Goal: Transaction & Acquisition: Purchase product/service

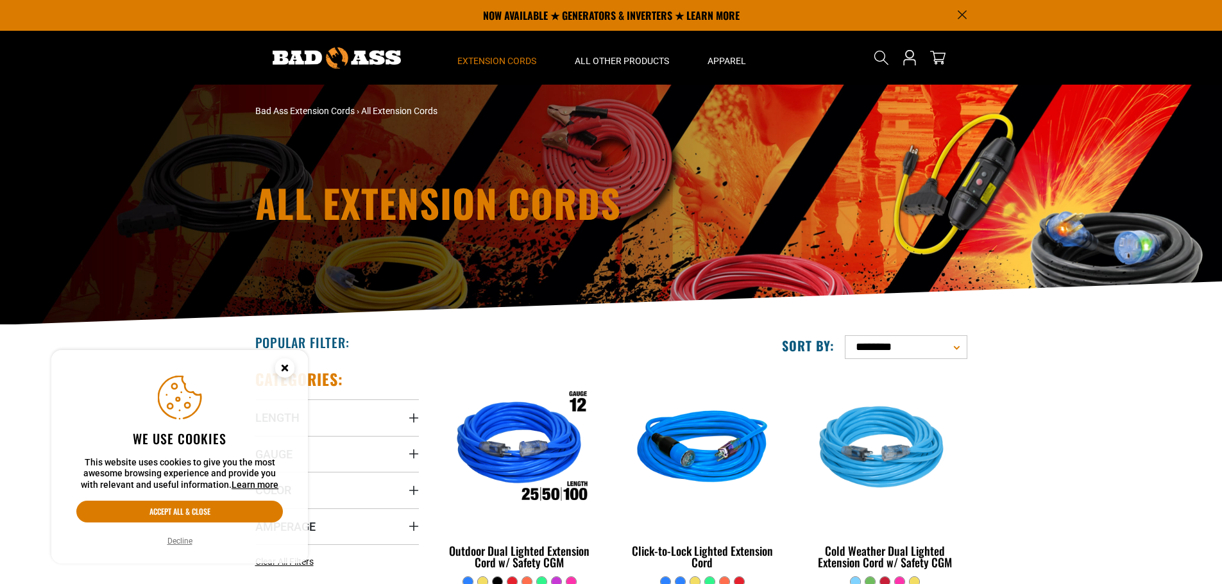
click at [883, 44] on details-modal "Search" at bounding box center [882, 57] width 36 height 45
click at [883, 54] on icon "Search" at bounding box center [881, 57] width 17 height 17
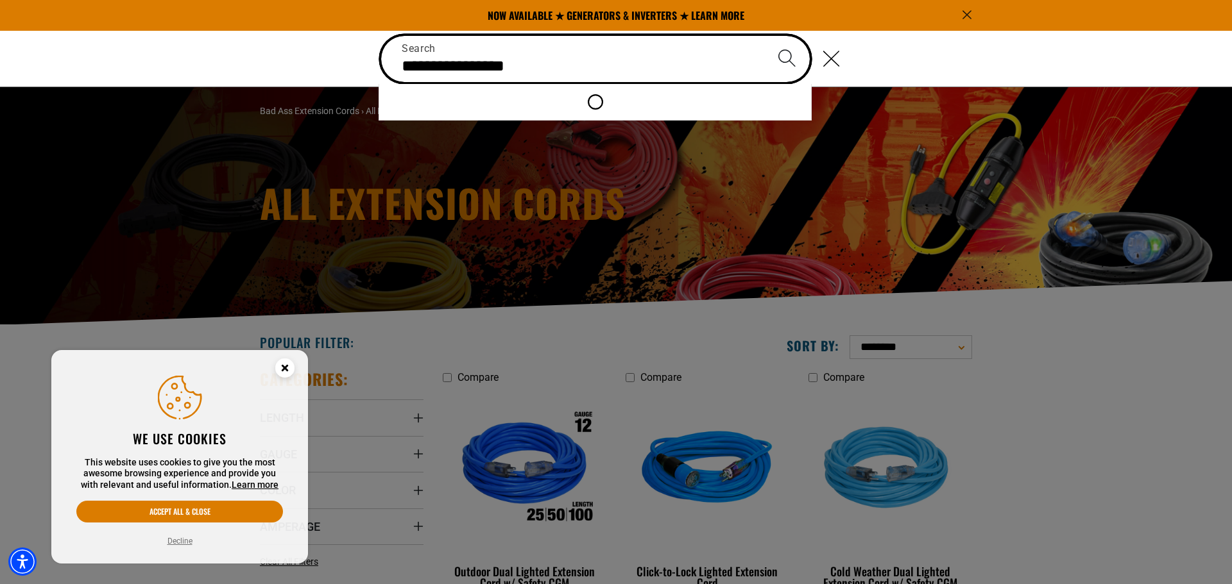
type input "**********"
click at [764, 36] on button "Search" at bounding box center [786, 58] width 45 height 45
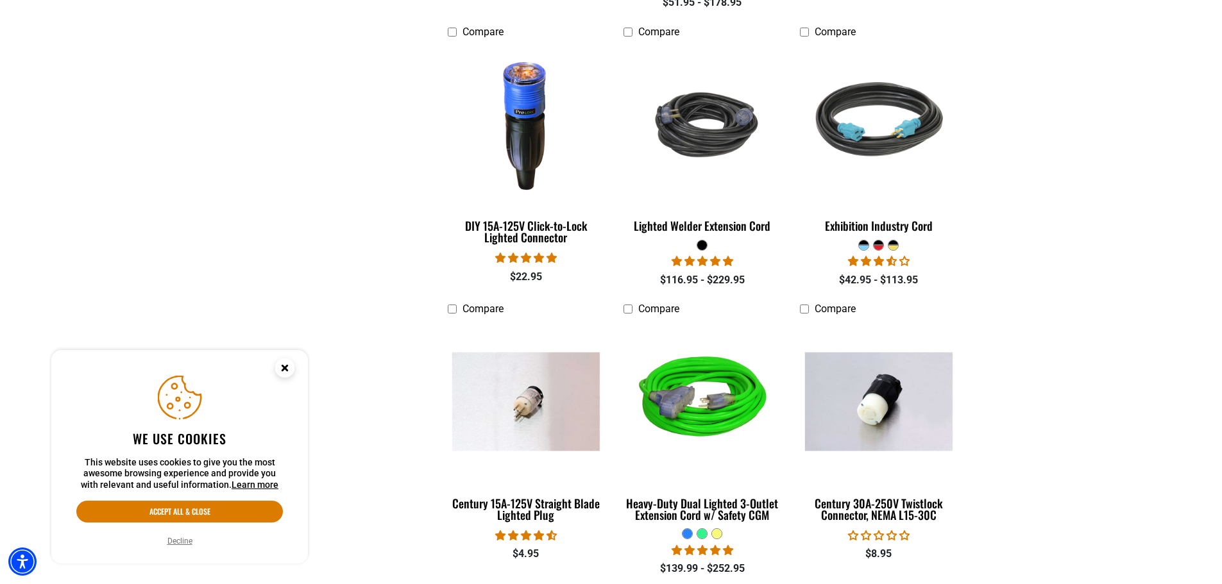
scroll to position [1091, 0]
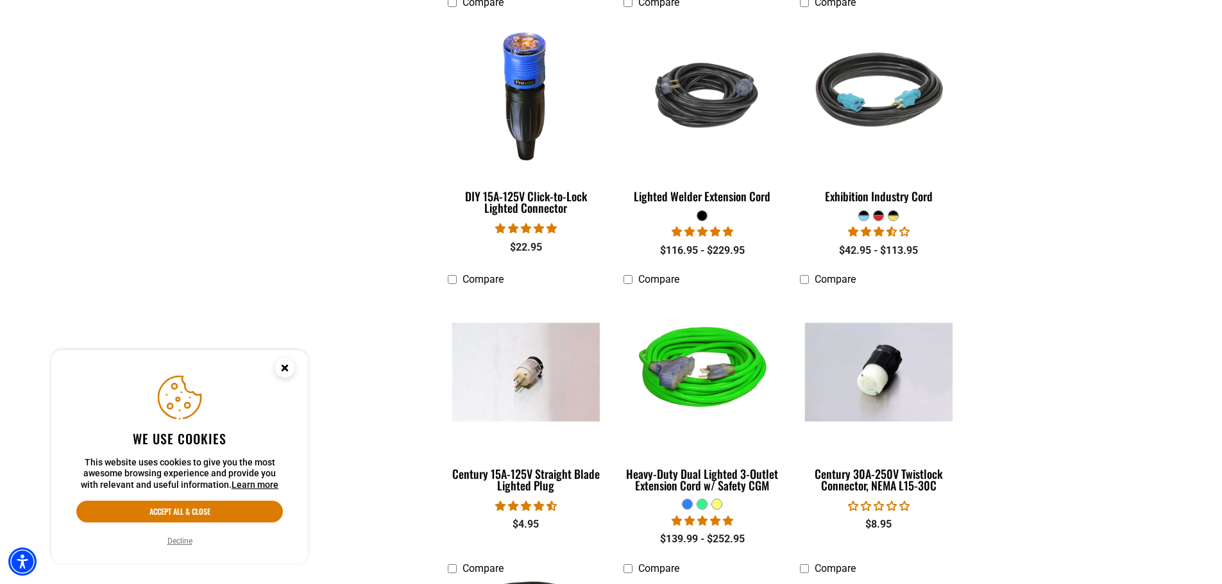
click at [284, 368] on icon "Close this option" at bounding box center [284, 368] width 4 height 4
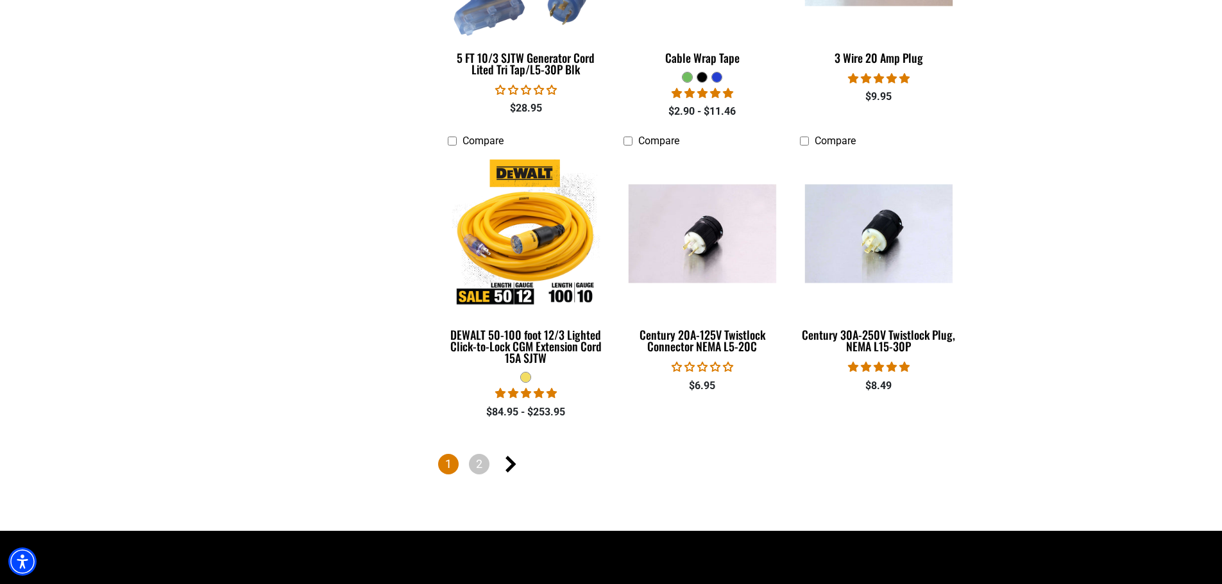
scroll to position [1796, 0]
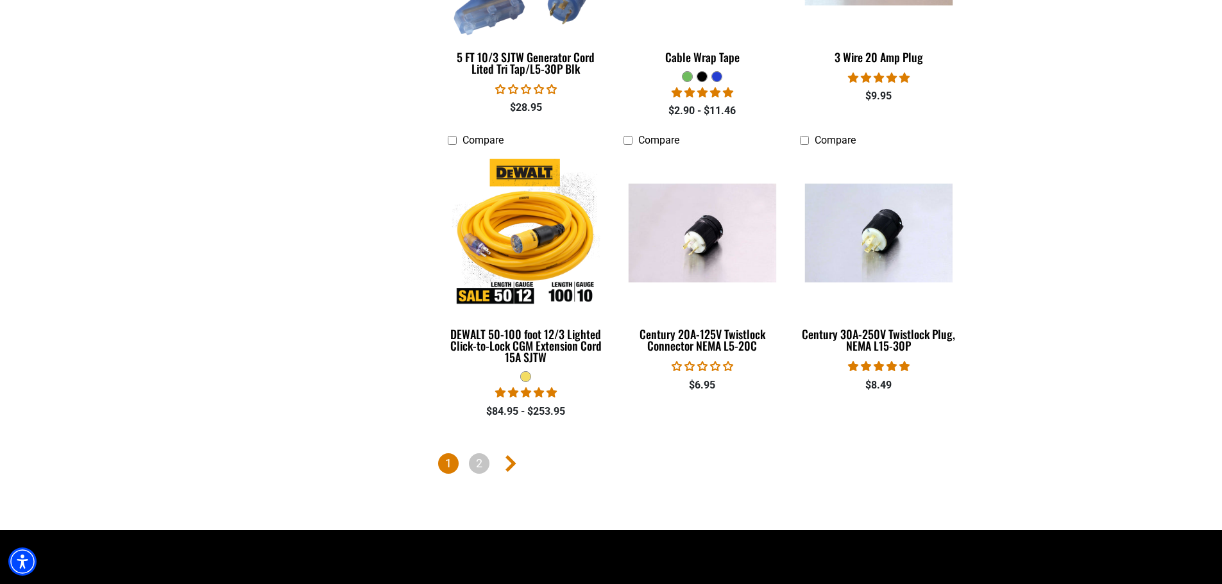
click at [513, 461] on icon "Next page" at bounding box center [511, 464] width 11 height 17
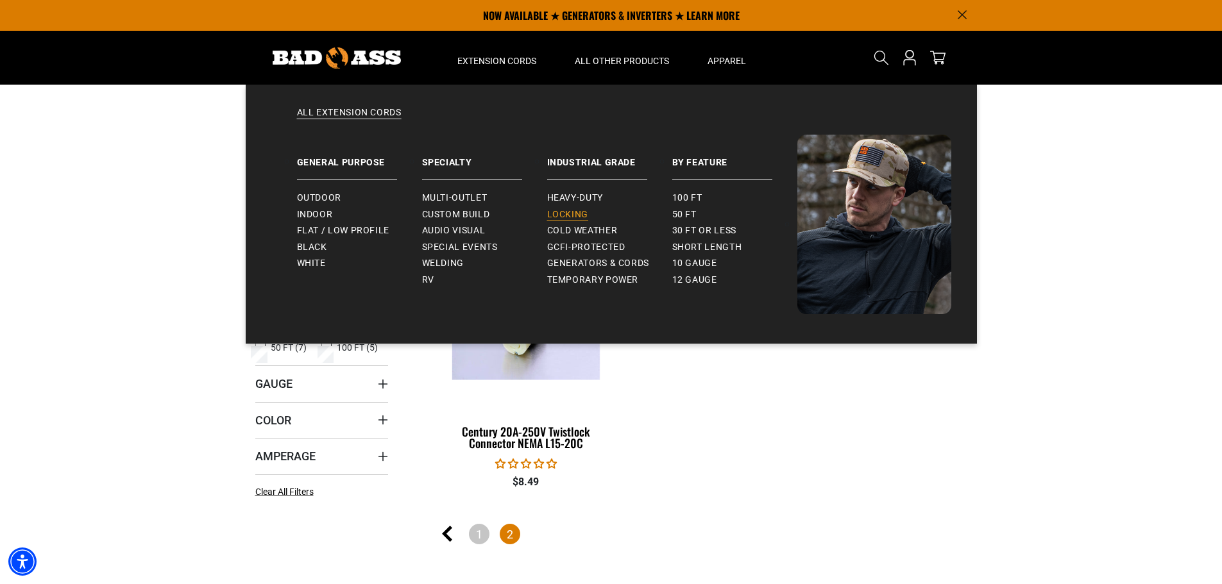
click at [566, 212] on span "Locking" at bounding box center [567, 215] width 41 height 12
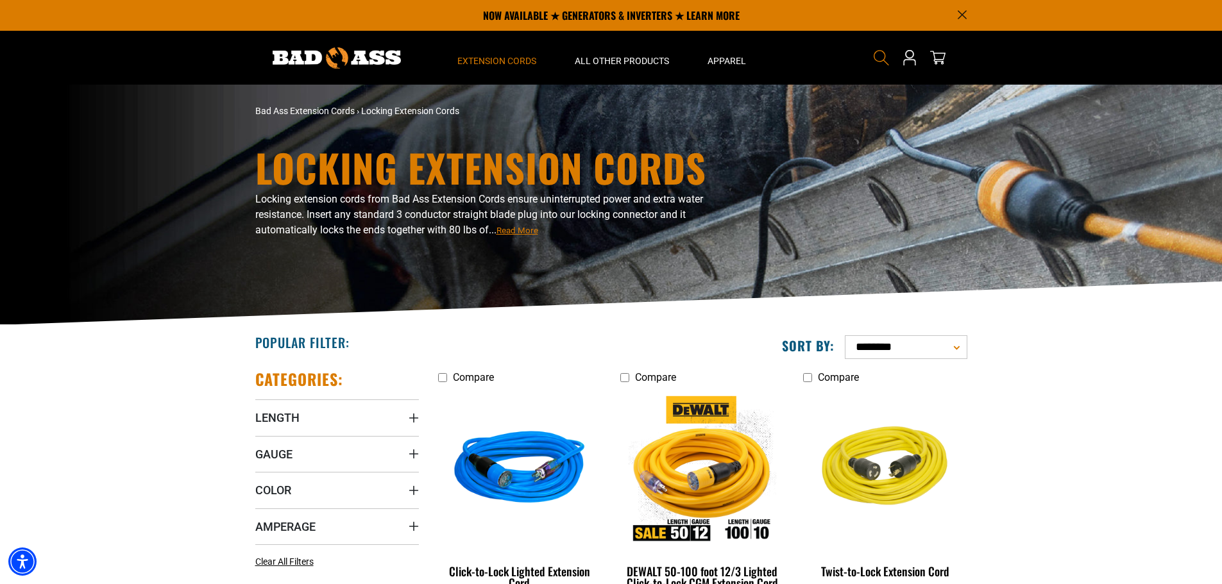
click at [882, 51] on use "Search" at bounding box center [881, 57] width 15 height 15
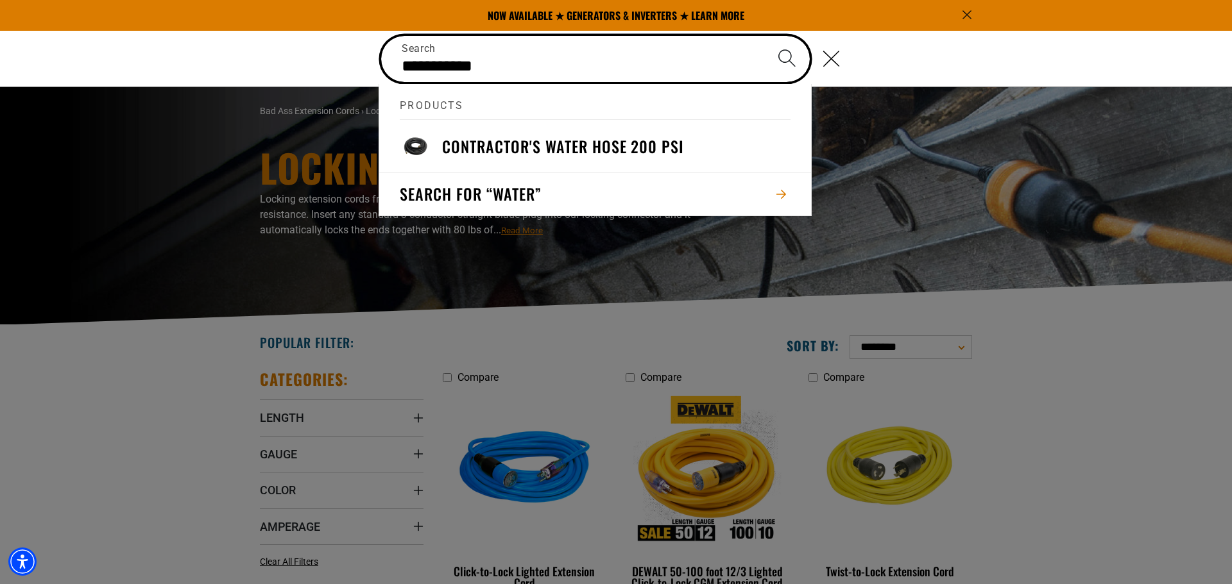
type input "**********"
click at [764, 36] on button "Search" at bounding box center [786, 58] width 45 height 45
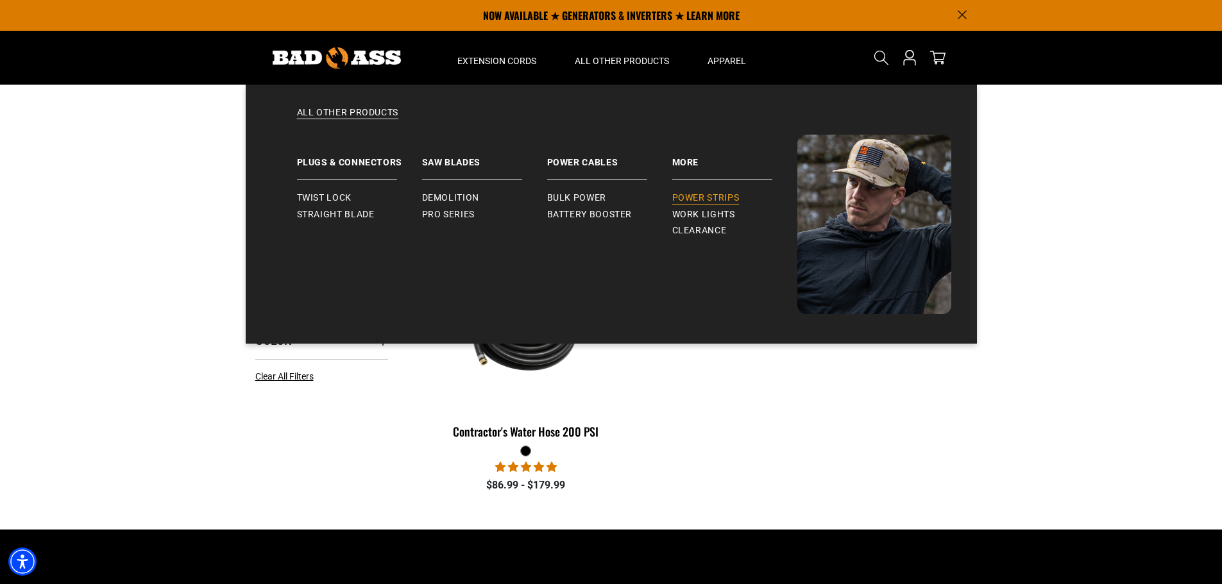
click at [698, 198] on span "Power Strips" at bounding box center [705, 198] width 67 height 12
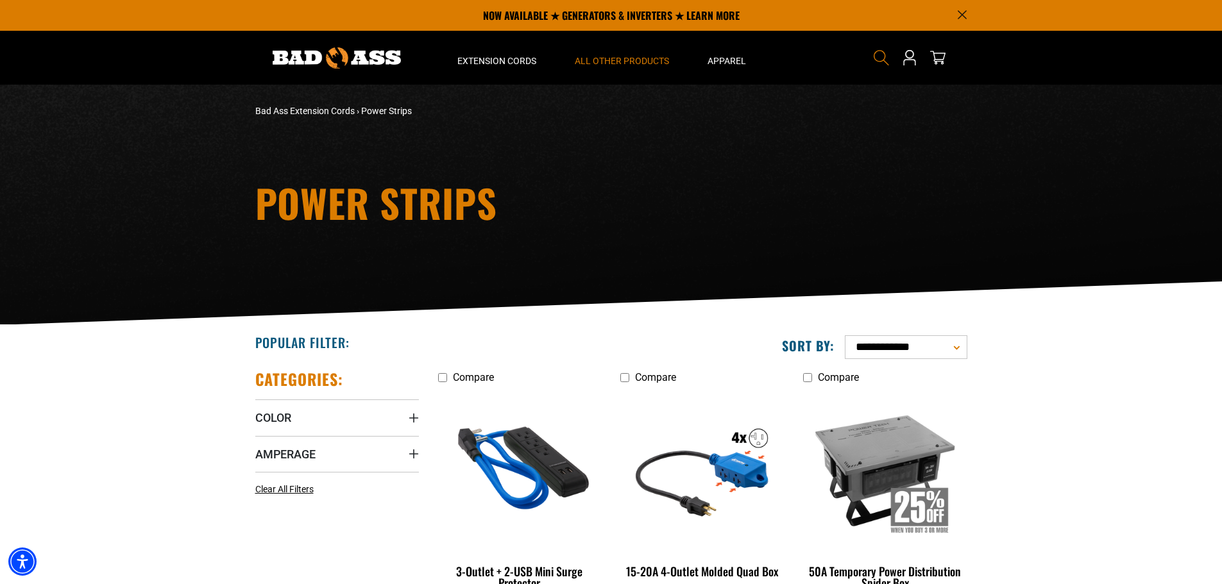
click at [881, 56] on icon "Search" at bounding box center [881, 57] width 17 height 17
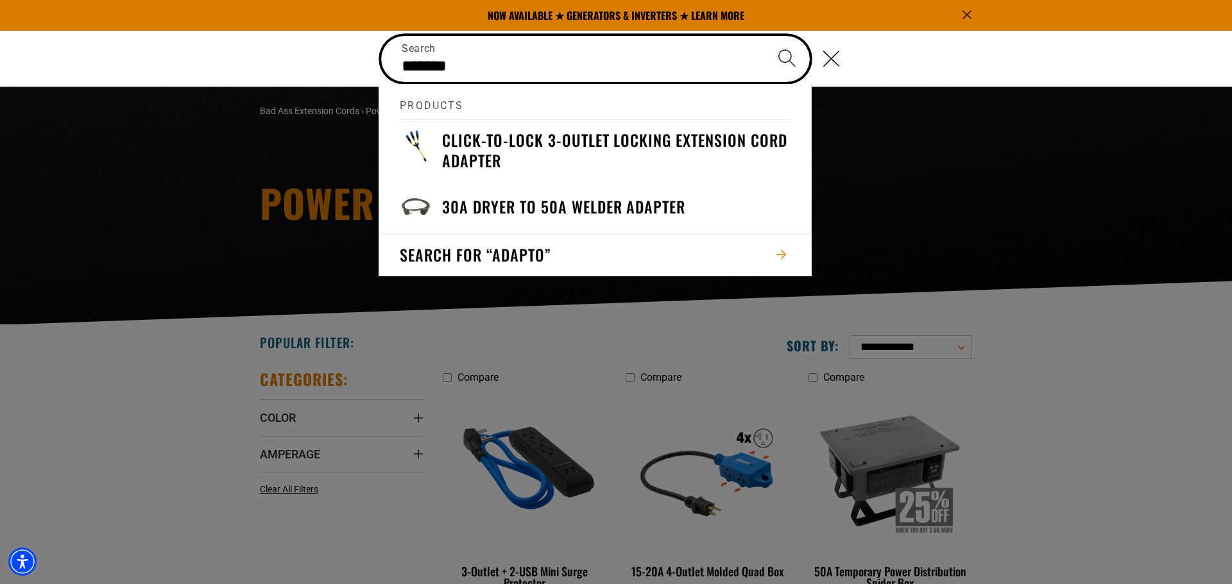
type input "*******"
click at [764, 36] on button "Search" at bounding box center [786, 58] width 45 height 45
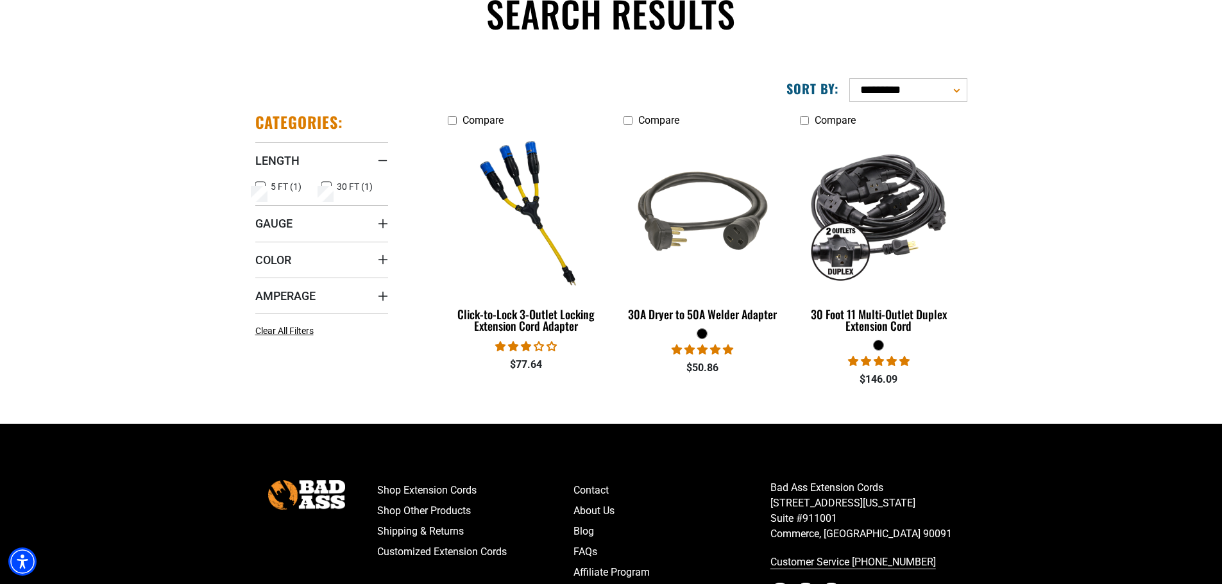
scroll to position [128, 0]
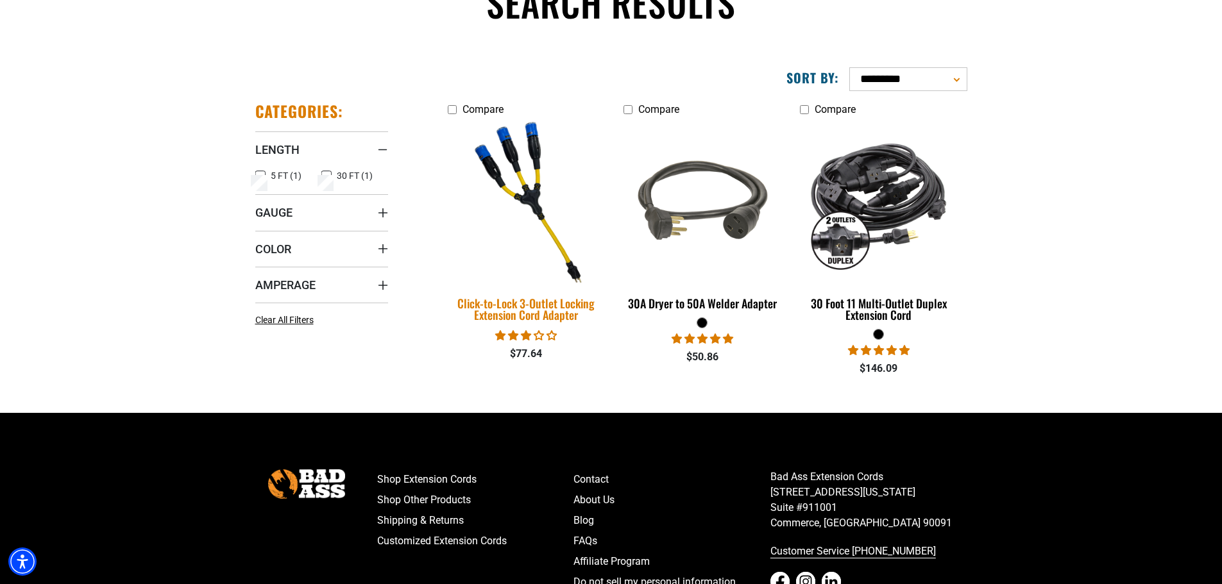
click at [542, 182] on img at bounding box center [526, 202] width 180 height 164
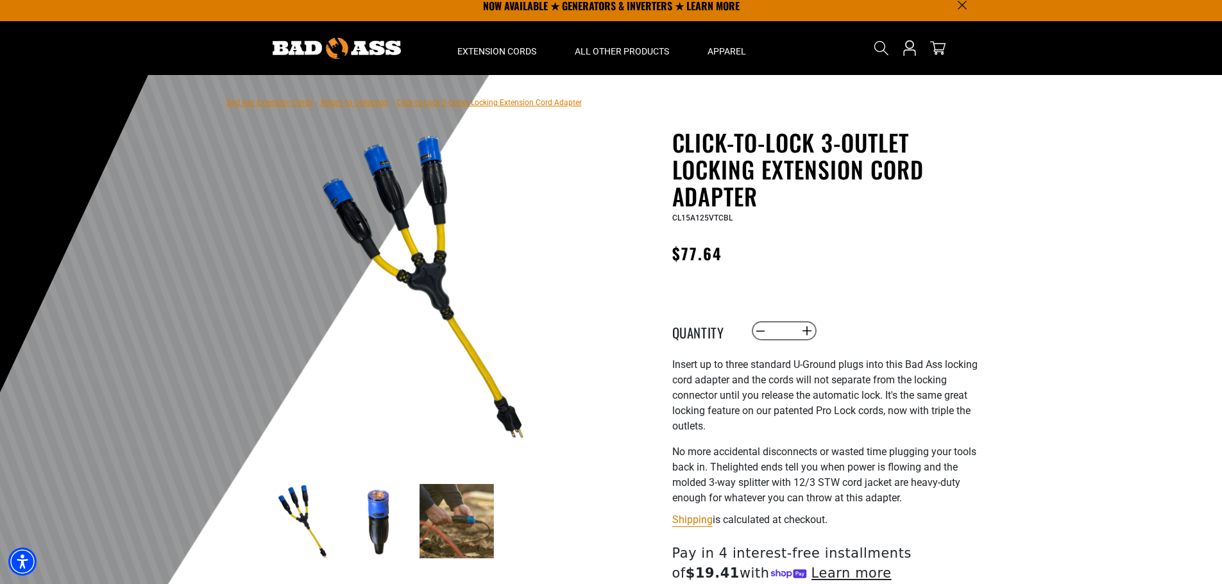
scroll to position [192, 0]
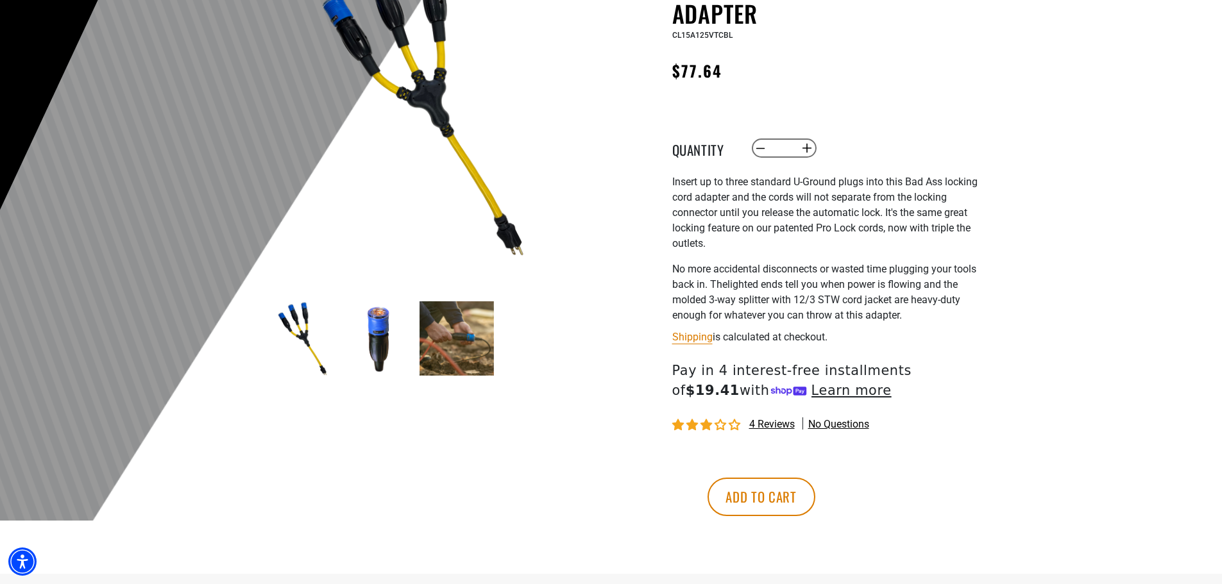
click at [464, 337] on img at bounding box center [457, 339] width 74 height 74
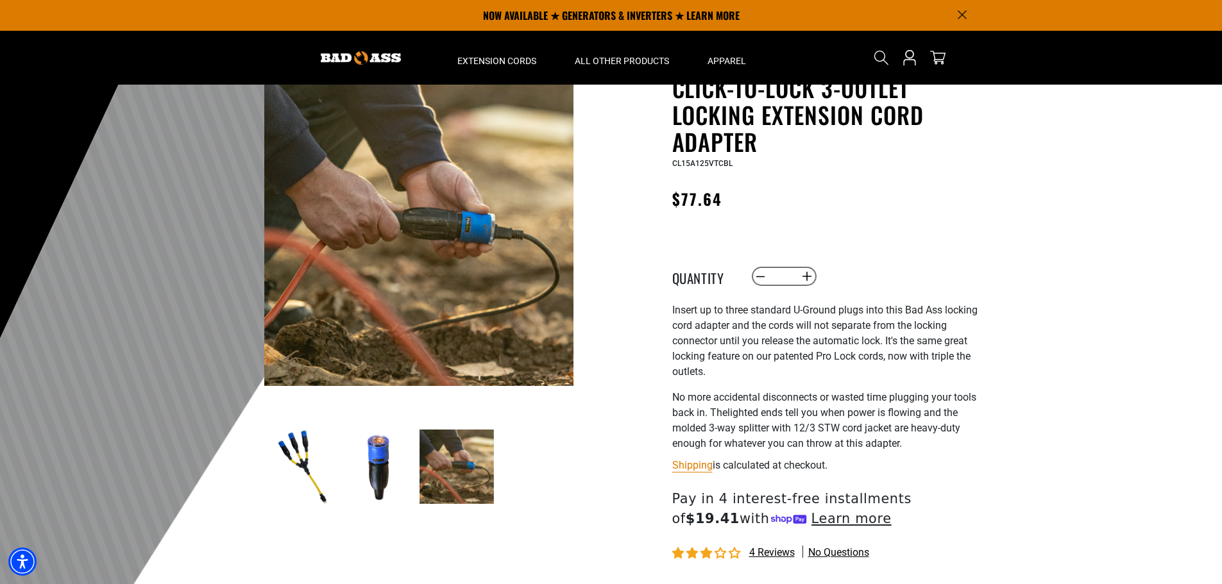
scroll to position [0, 0]
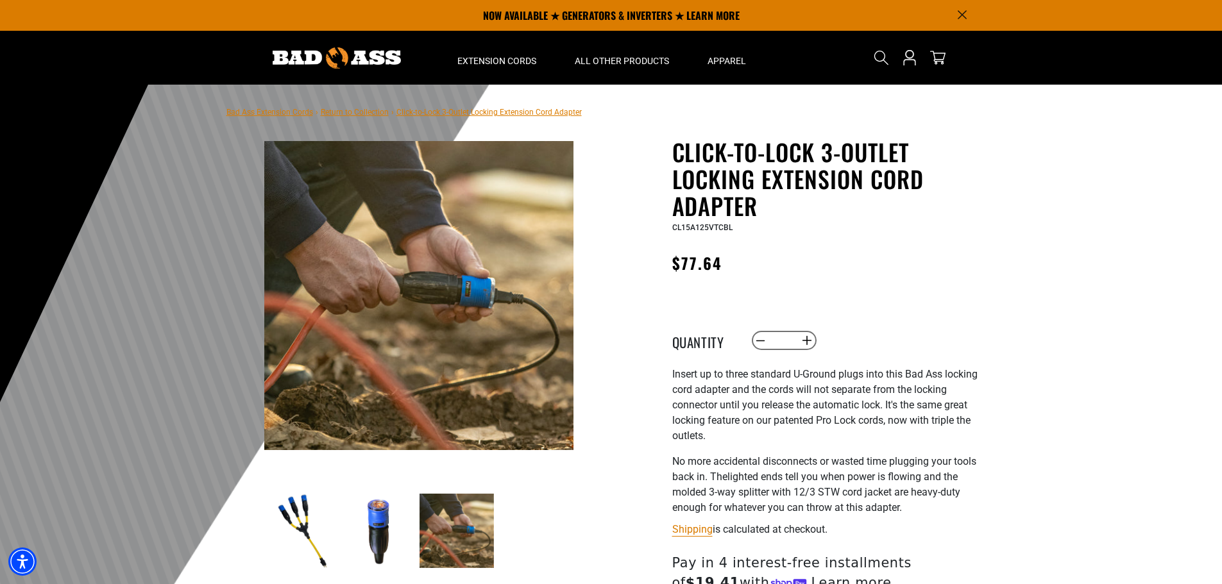
click at [388, 515] on img at bounding box center [379, 531] width 74 height 74
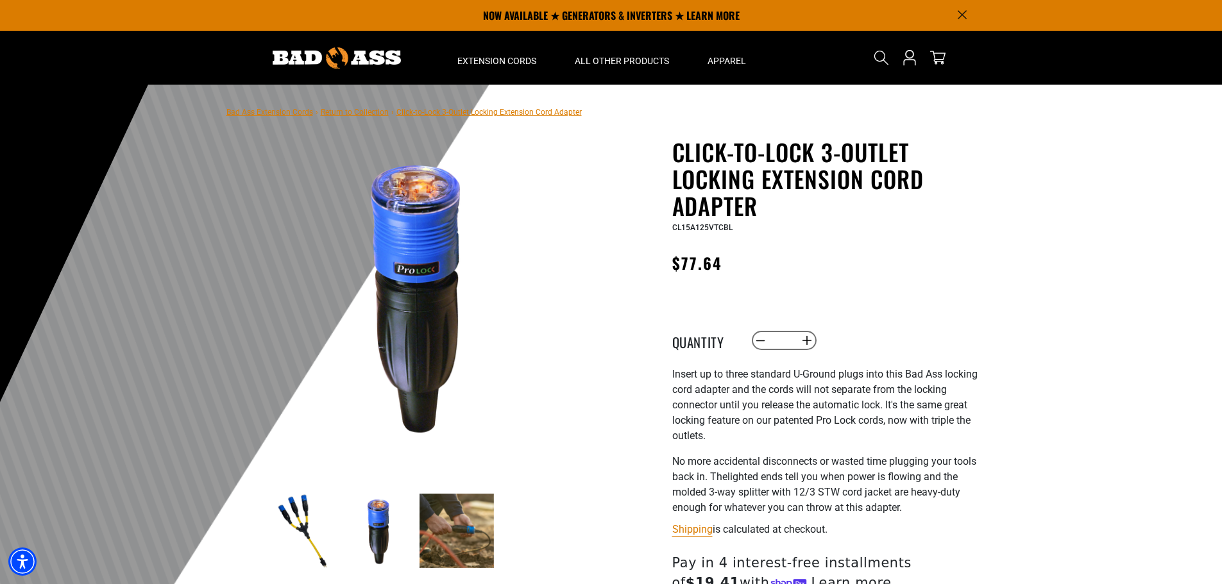
click at [302, 524] on img at bounding box center [301, 531] width 74 height 74
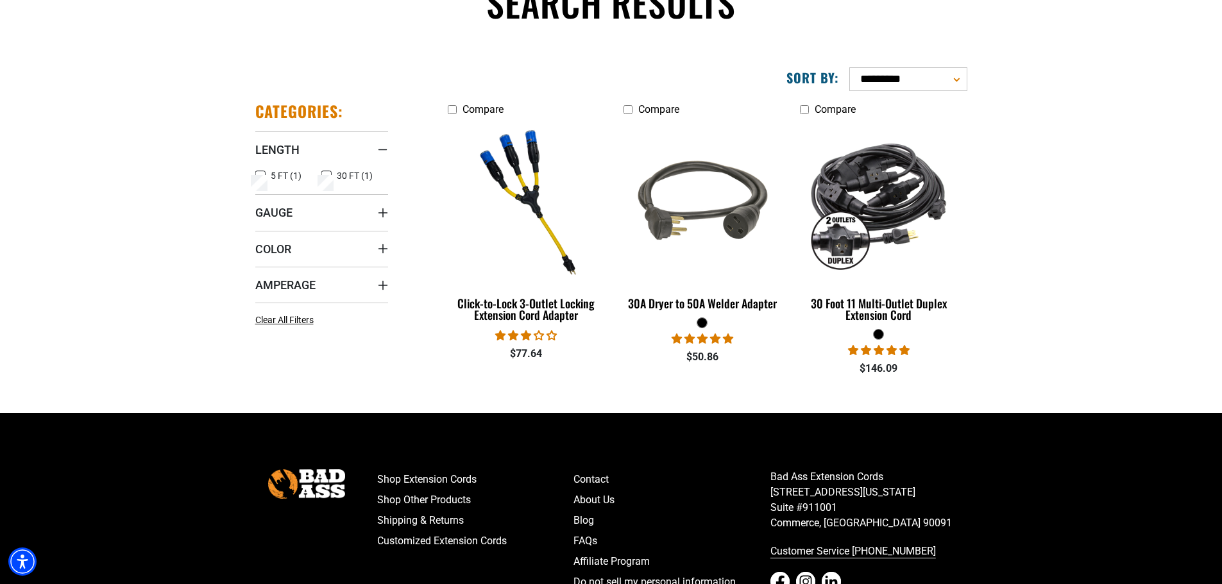
click at [919, 81] on select "**********" at bounding box center [908, 79] width 118 height 24
click at [1069, 210] on section "**********" at bounding box center [611, 223] width 1222 height 333
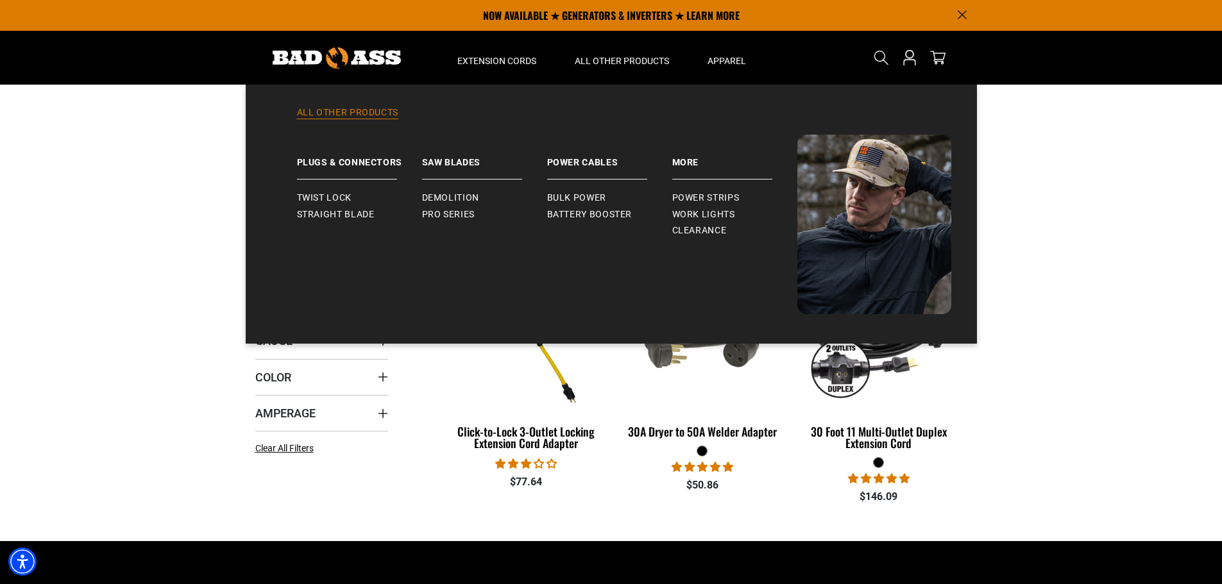
click at [380, 111] on link "All Other Products" at bounding box center [611, 120] width 680 height 28
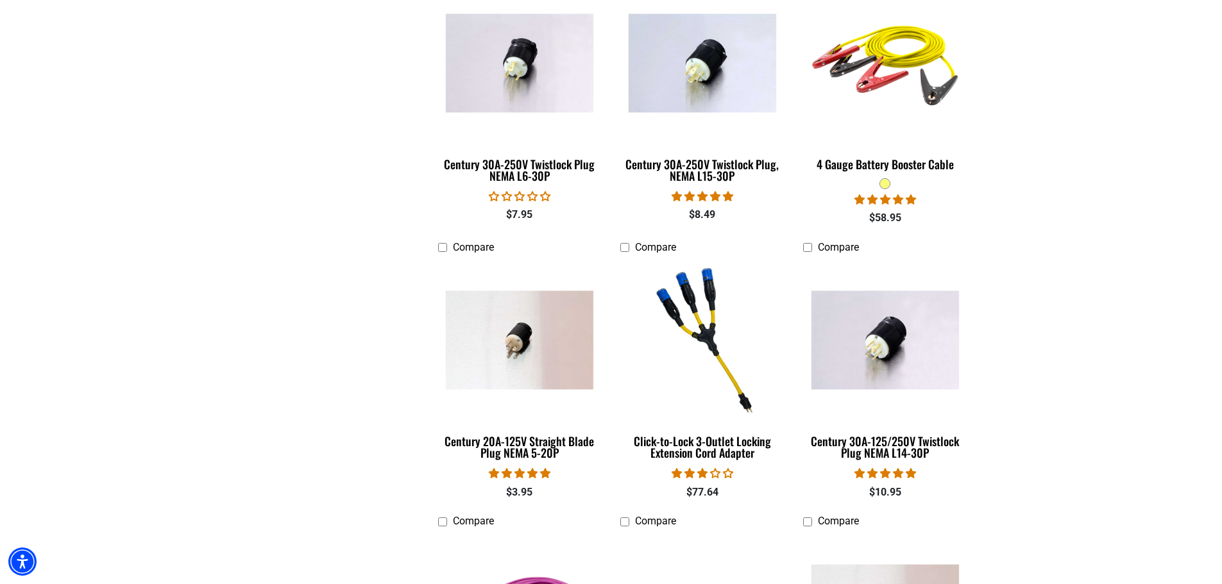
scroll to position [1155, 0]
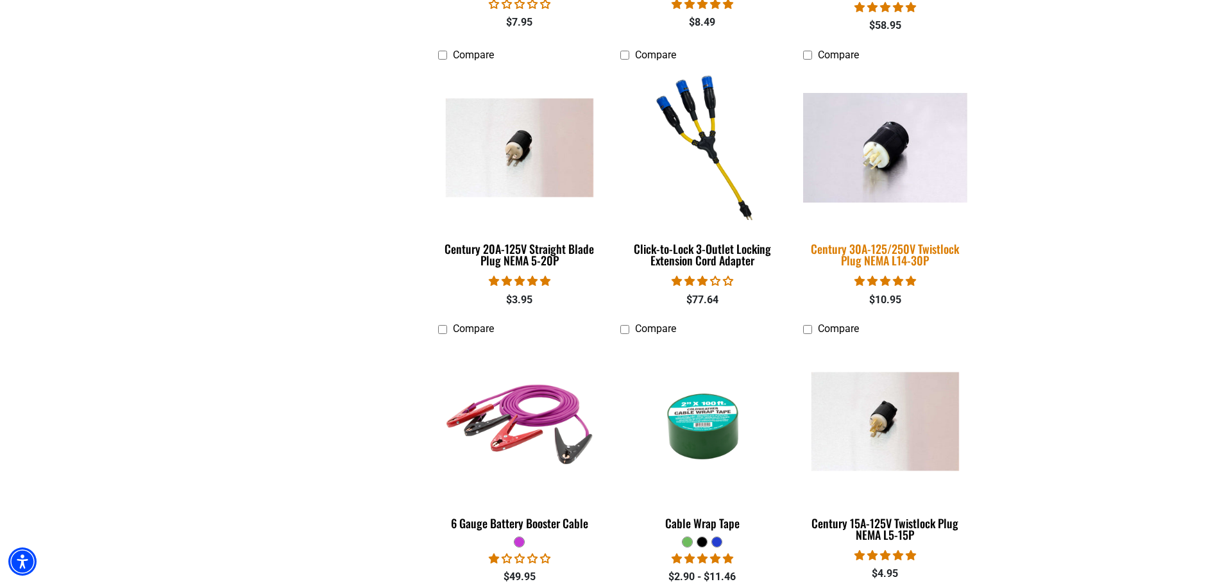
click at [871, 132] on img at bounding box center [886, 148] width 180 height 110
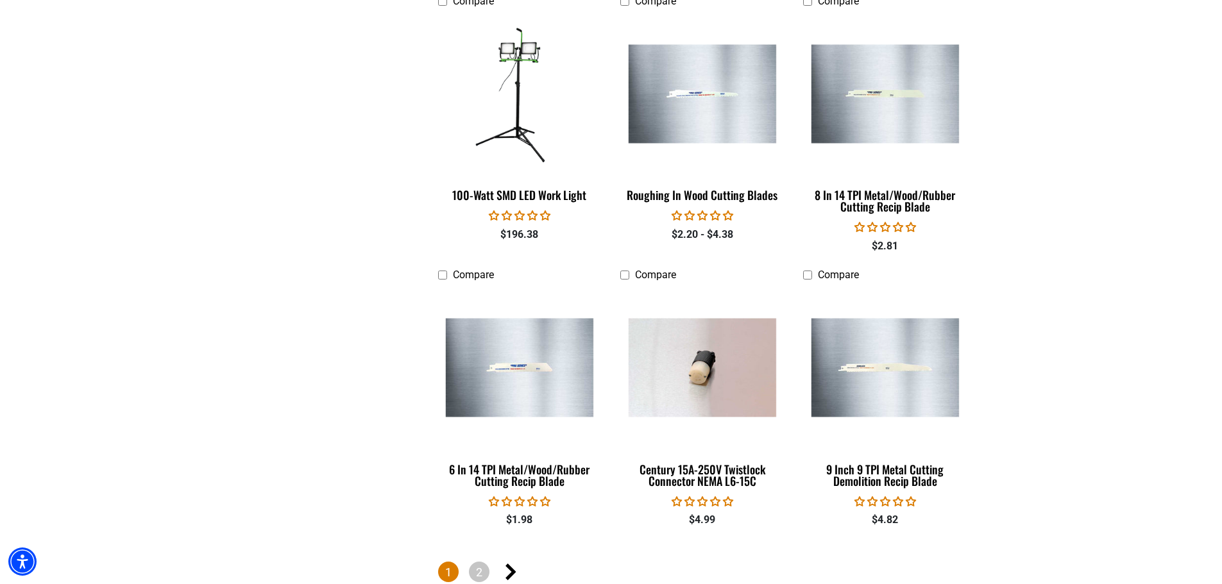
scroll to position [2695, 0]
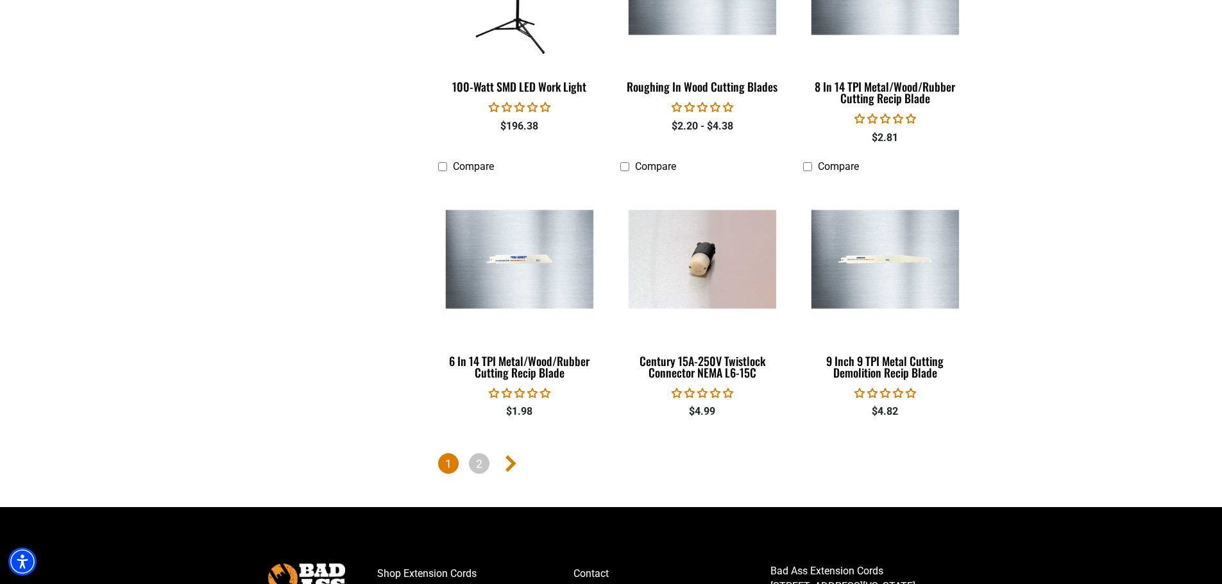
click at [507, 456] on icon "Next page" at bounding box center [511, 464] width 11 height 17
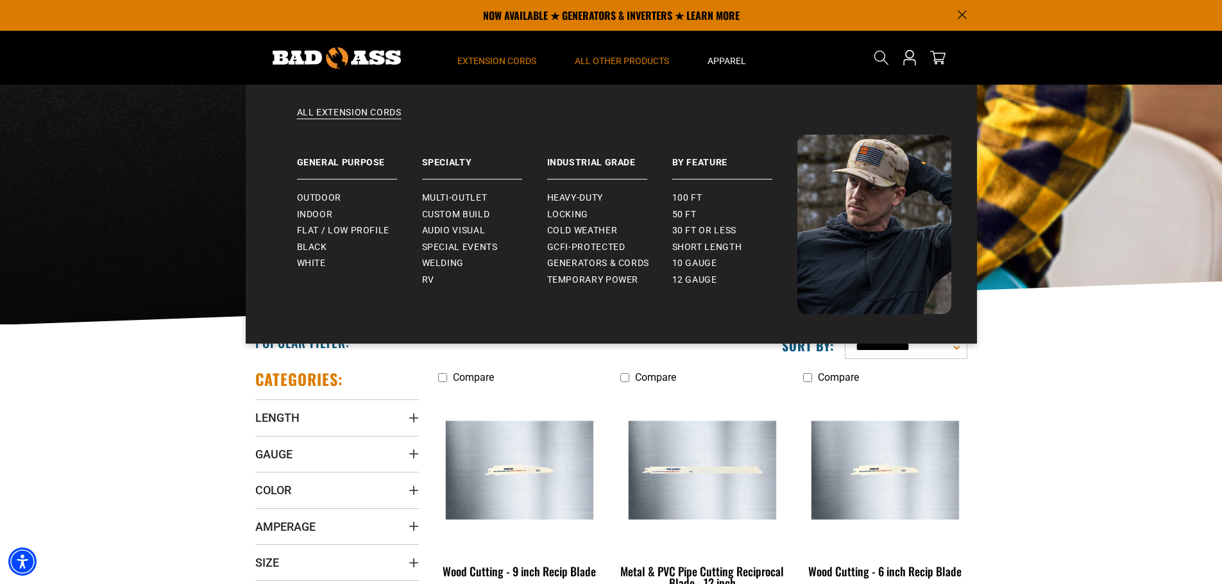
click at [507, 61] on span "Extension Cords" at bounding box center [496, 61] width 79 height 12
click at [456, 216] on span "Custom Build" at bounding box center [456, 215] width 68 height 12
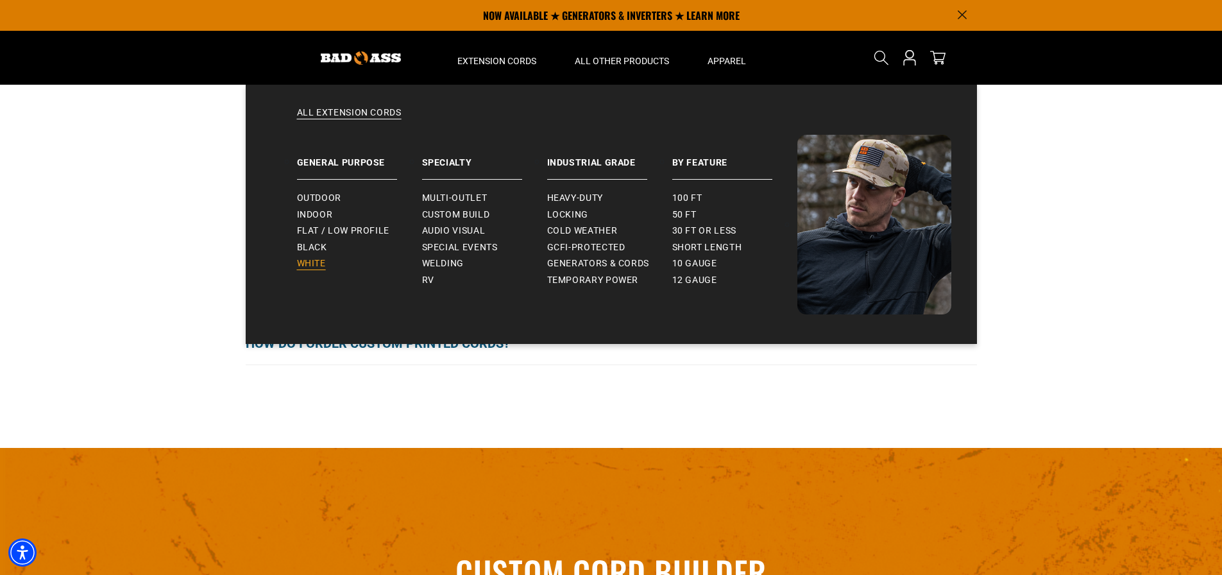
scroll to position [1143, 0]
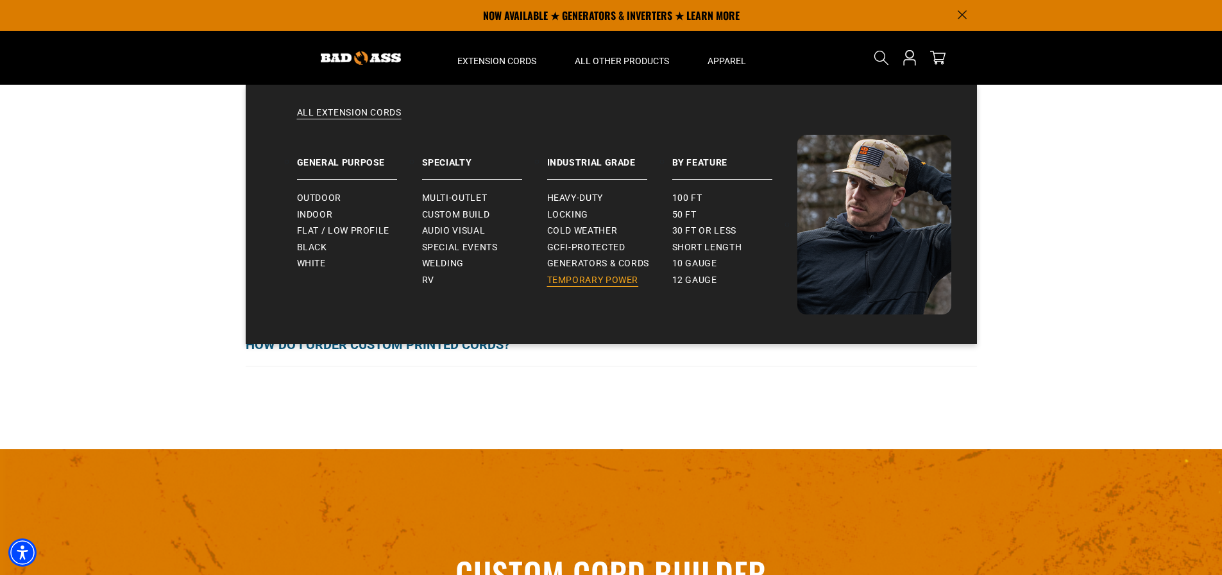
click at [634, 277] on span "Temporary Power" at bounding box center [593, 281] width 92 height 12
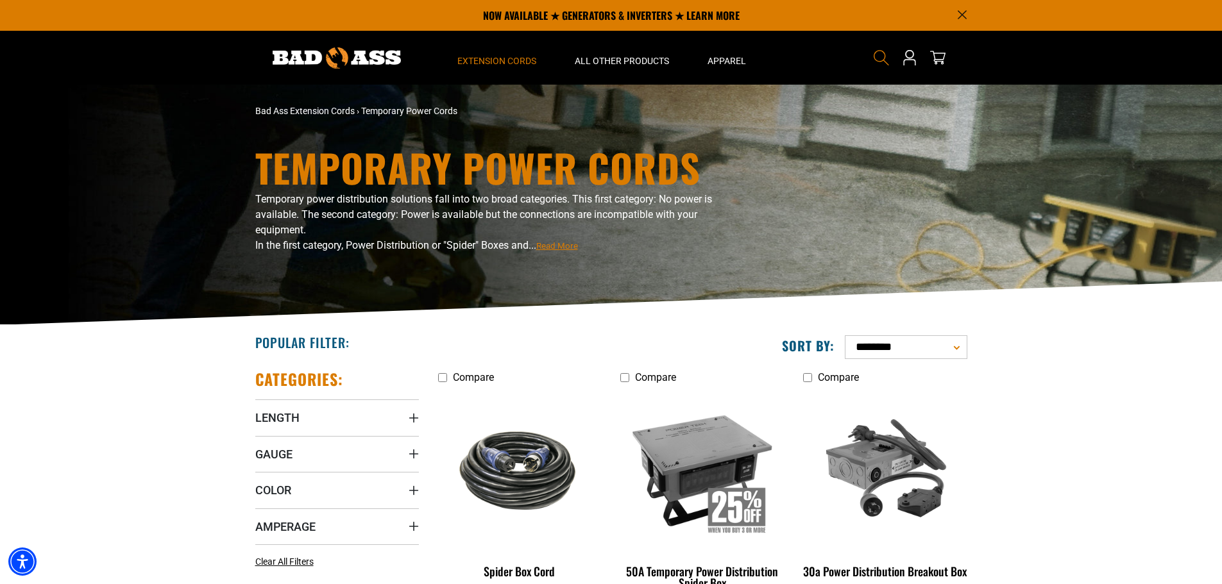
click at [878, 53] on icon "Search" at bounding box center [881, 57] width 17 height 17
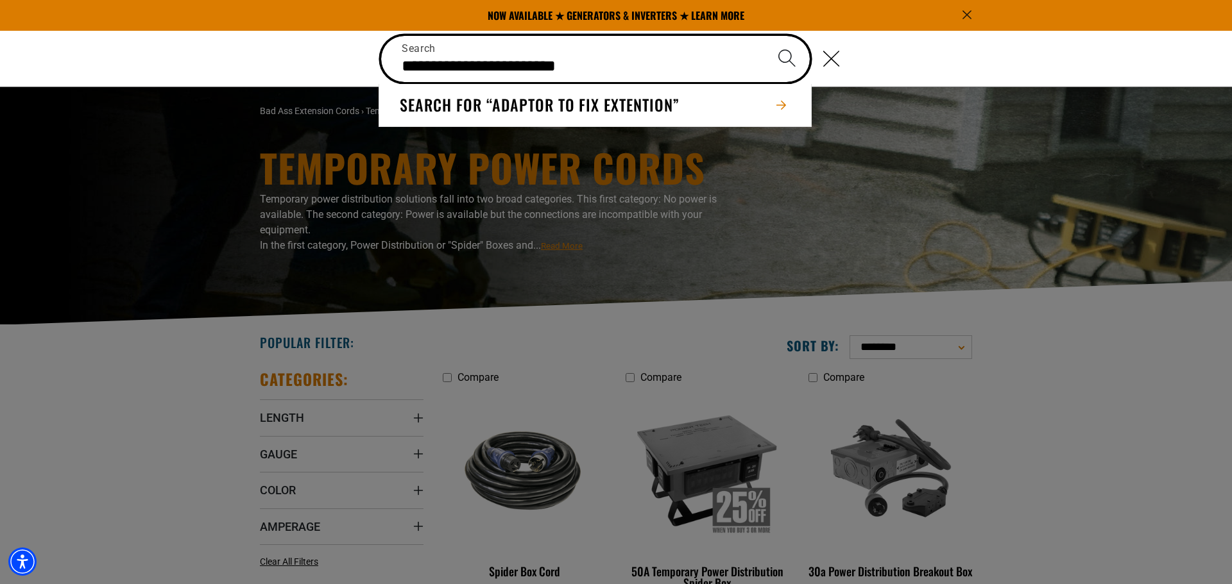
type input "**********"
click at [764, 36] on button "Search" at bounding box center [786, 58] width 45 height 45
